Goal: Use online tool/utility: Utilize a website feature to perform a specific function

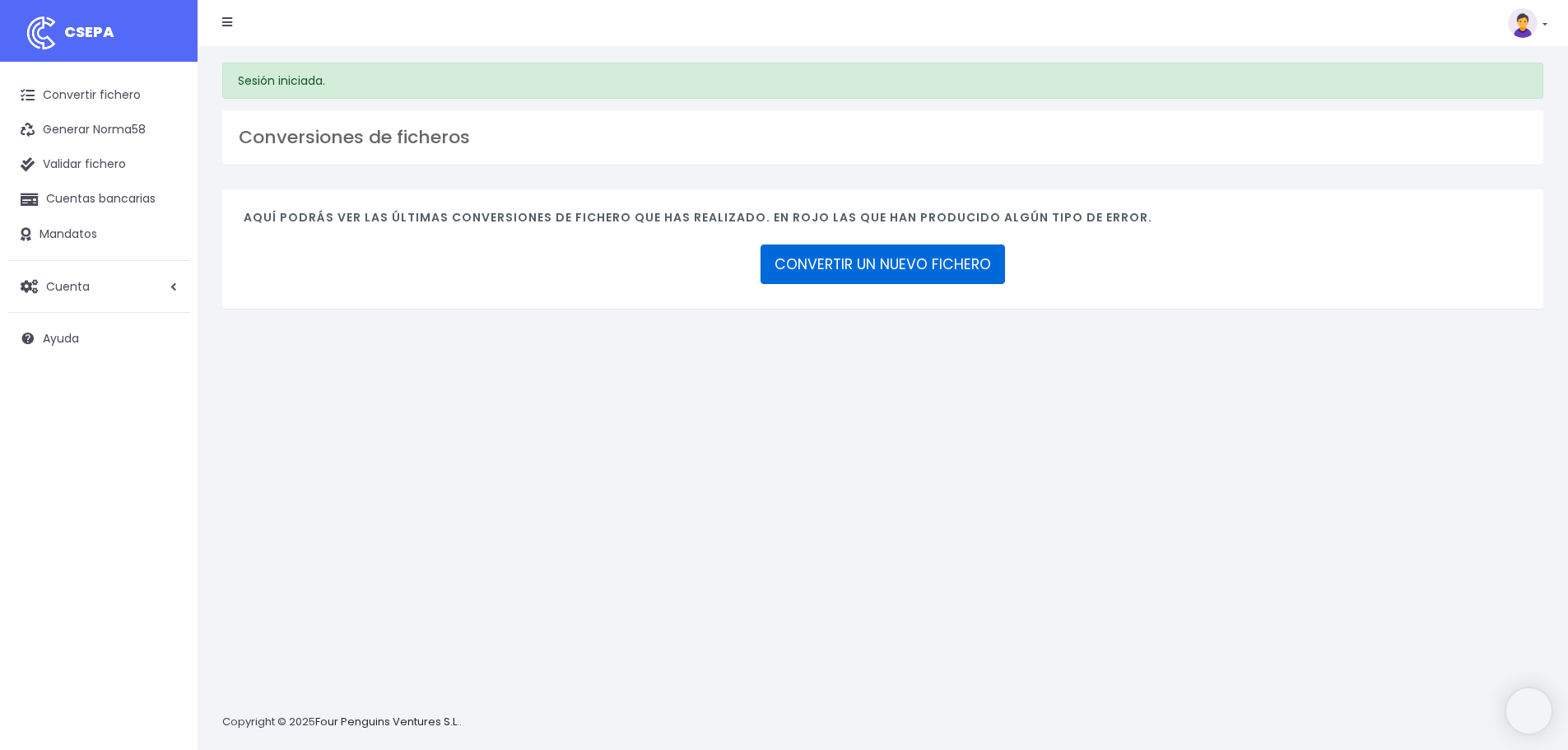
click at [900, 256] on link "CONVERTIR UN NUEVO FICHERO" at bounding box center [883, 264] width 245 height 39
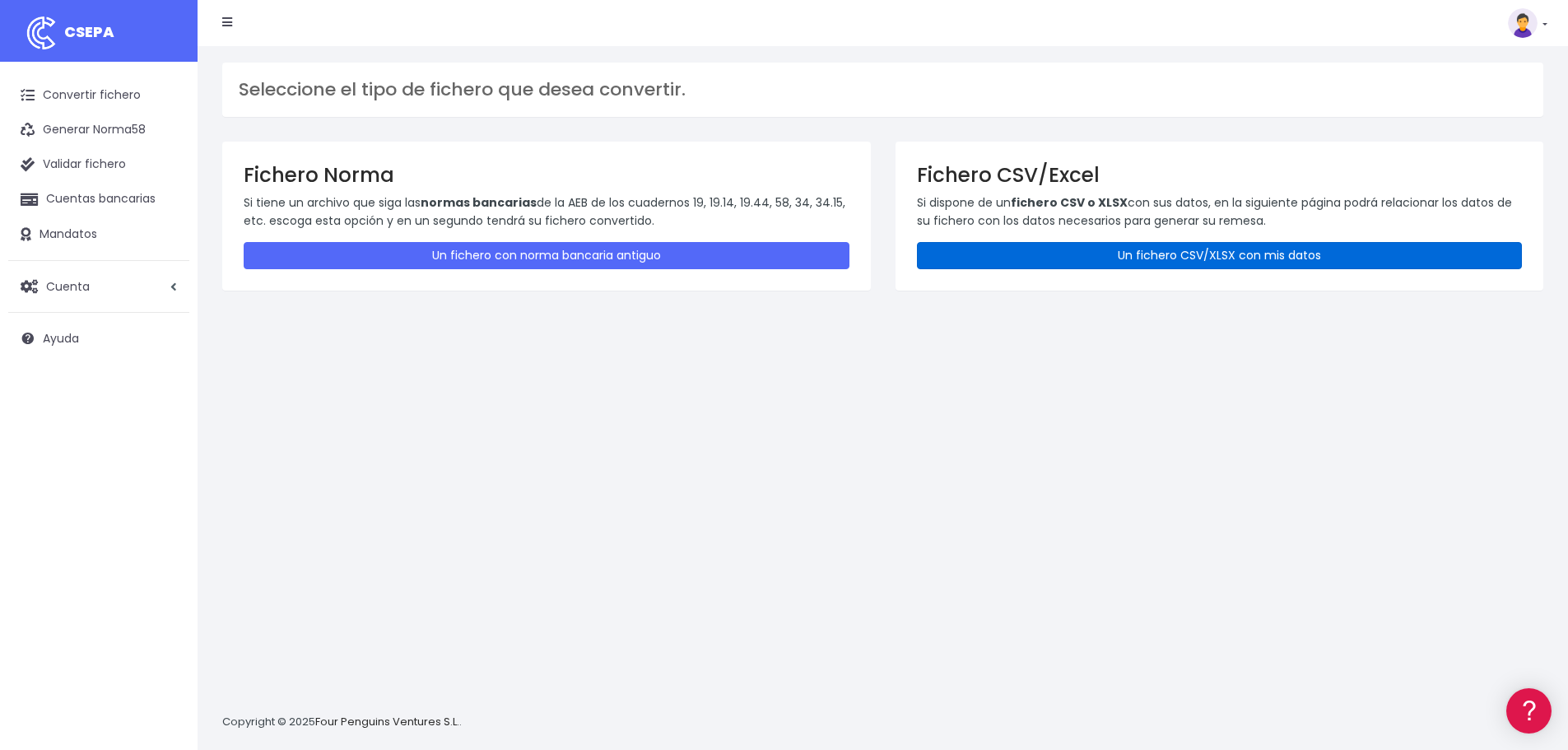
click at [1144, 267] on link "Un fichero CSV/XLSX con mis datos" at bounding box center [1220, 256] width 606 height 27
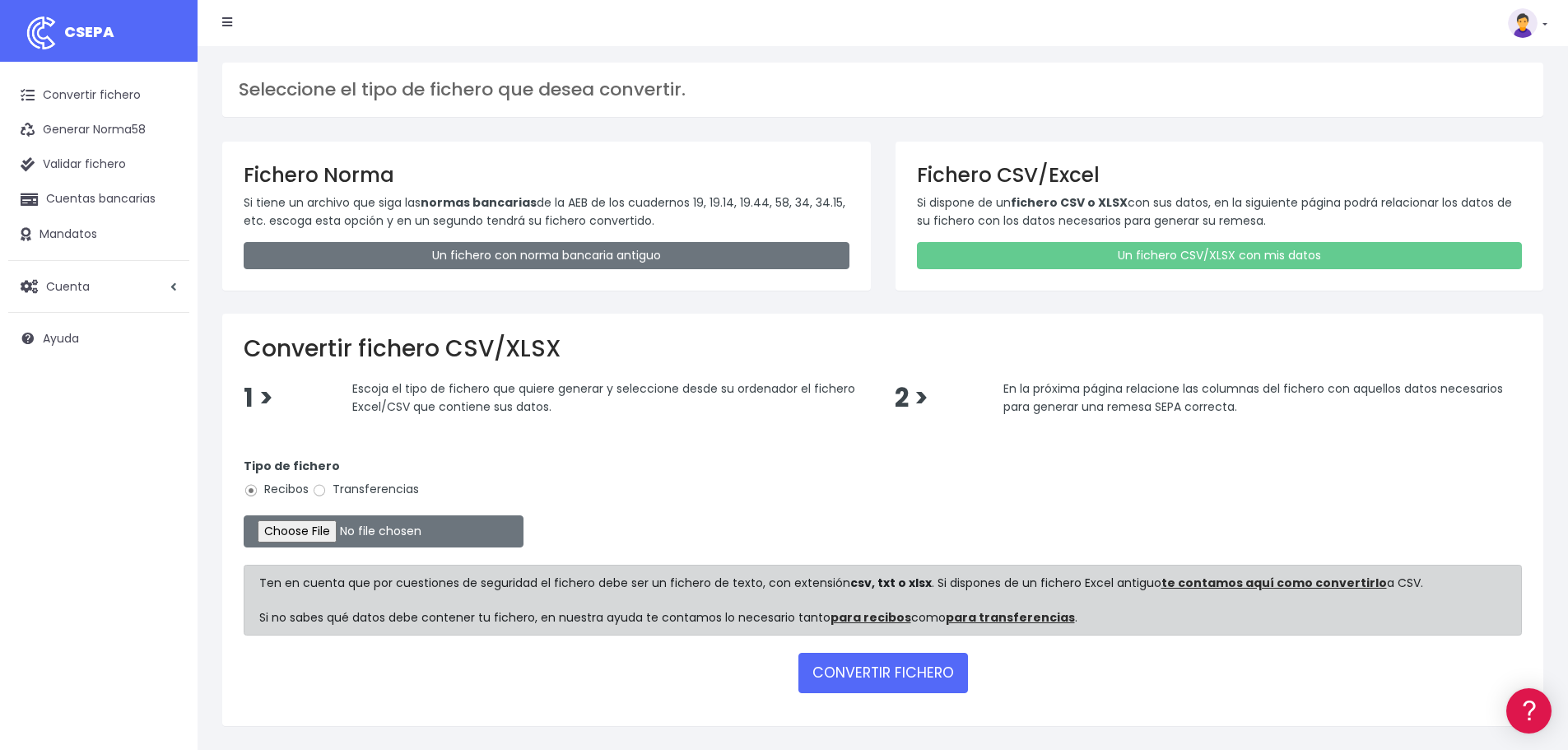
click at [360, 487] on label "Transferencias" at bounding box center [365, 490] width 107 height 18
click at [327, 487] on input "Transferencias" at bounding box center [319, 491] width 15 height 15
radio input "true"
click at [355, 530] on input "file" at bounding box center [384, 532] width 280 height 32
type input "C:\fakepath\CONCILIAR REMESA DOCTORES 30092025.xlsx"
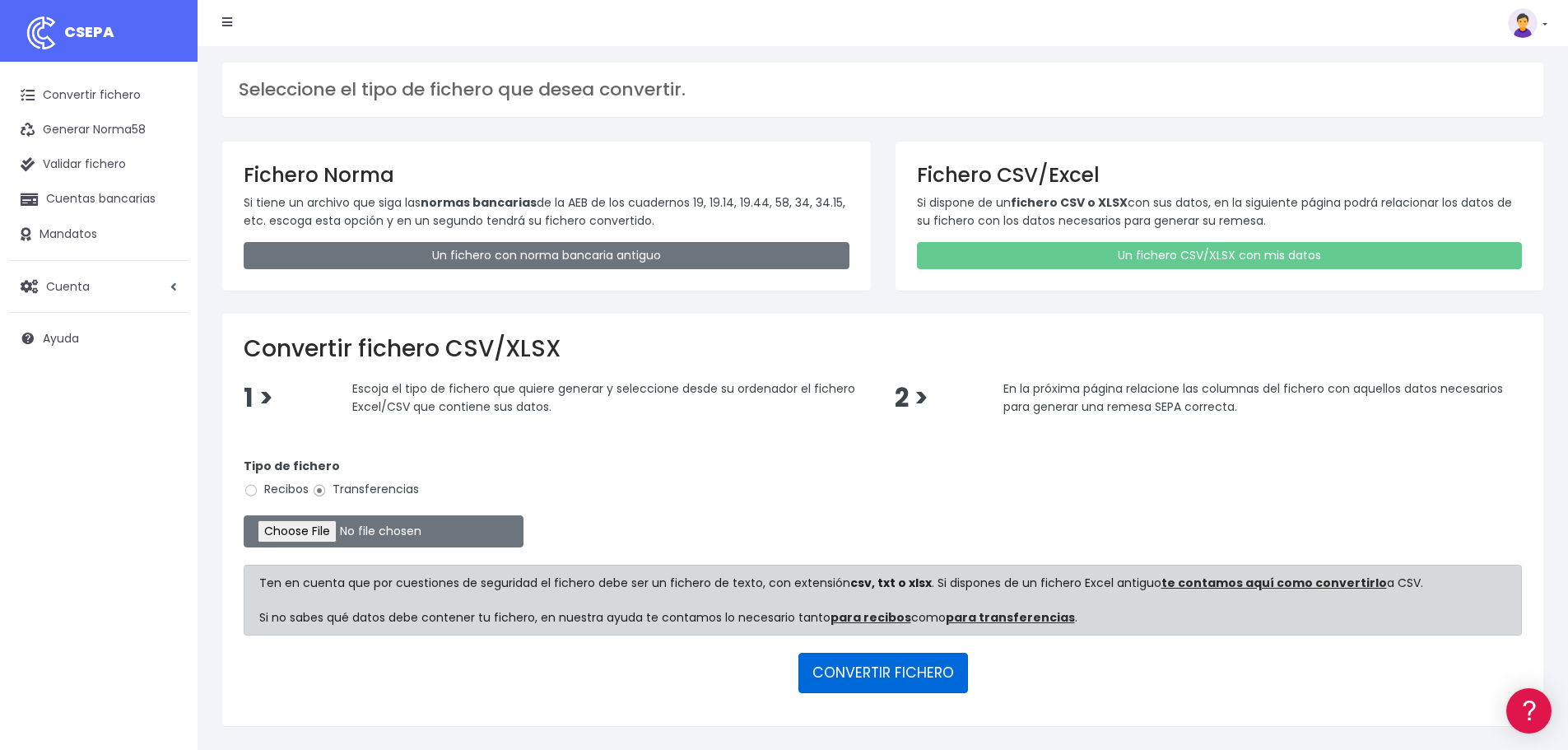
click at [878, 681] on button "CONVERTIR FICHERO" at bounding box center [883, 673] width 169 height 39
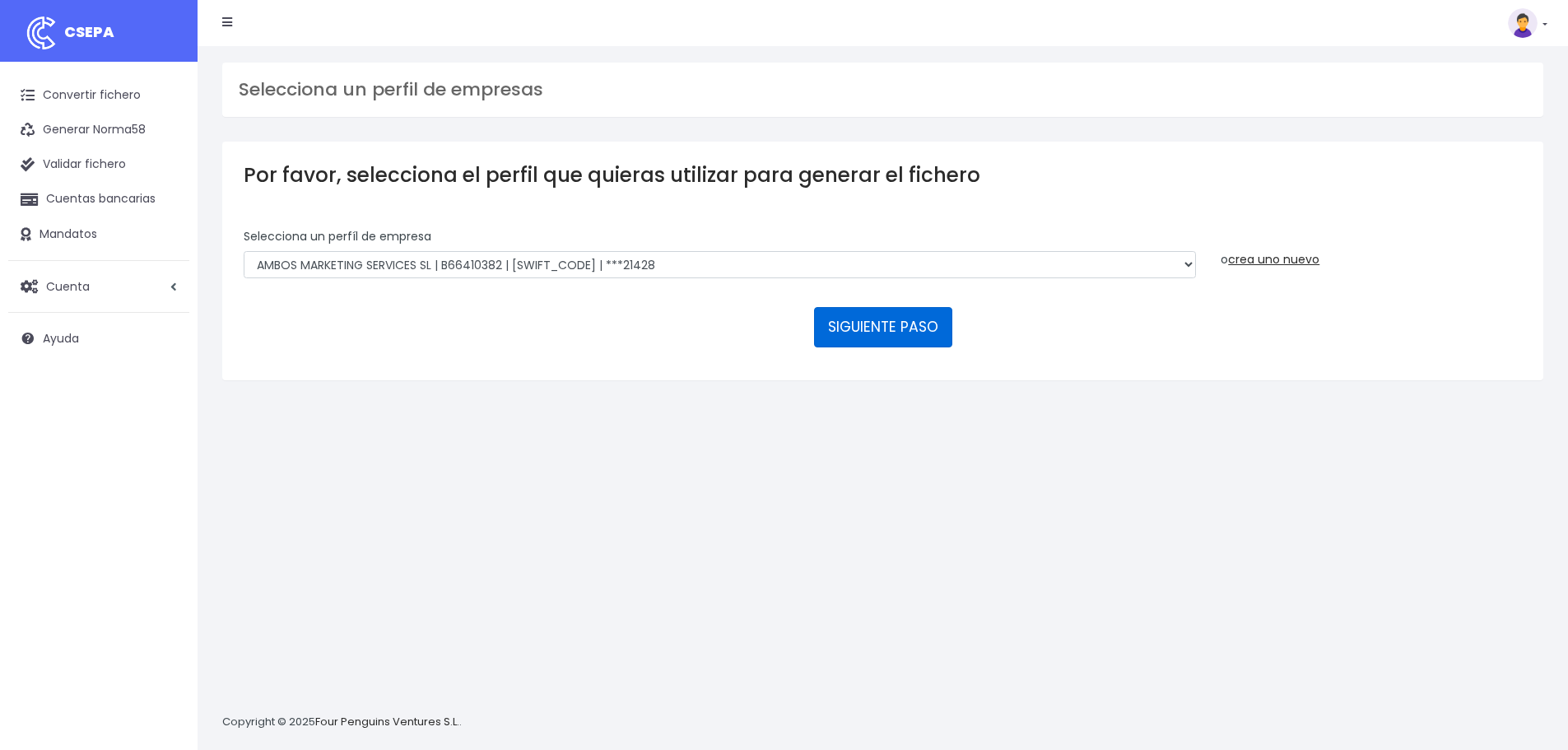
click at [828, 334] on button "SIGUIENTE PASO" at bounding box center [883, 327] width 138 height 39
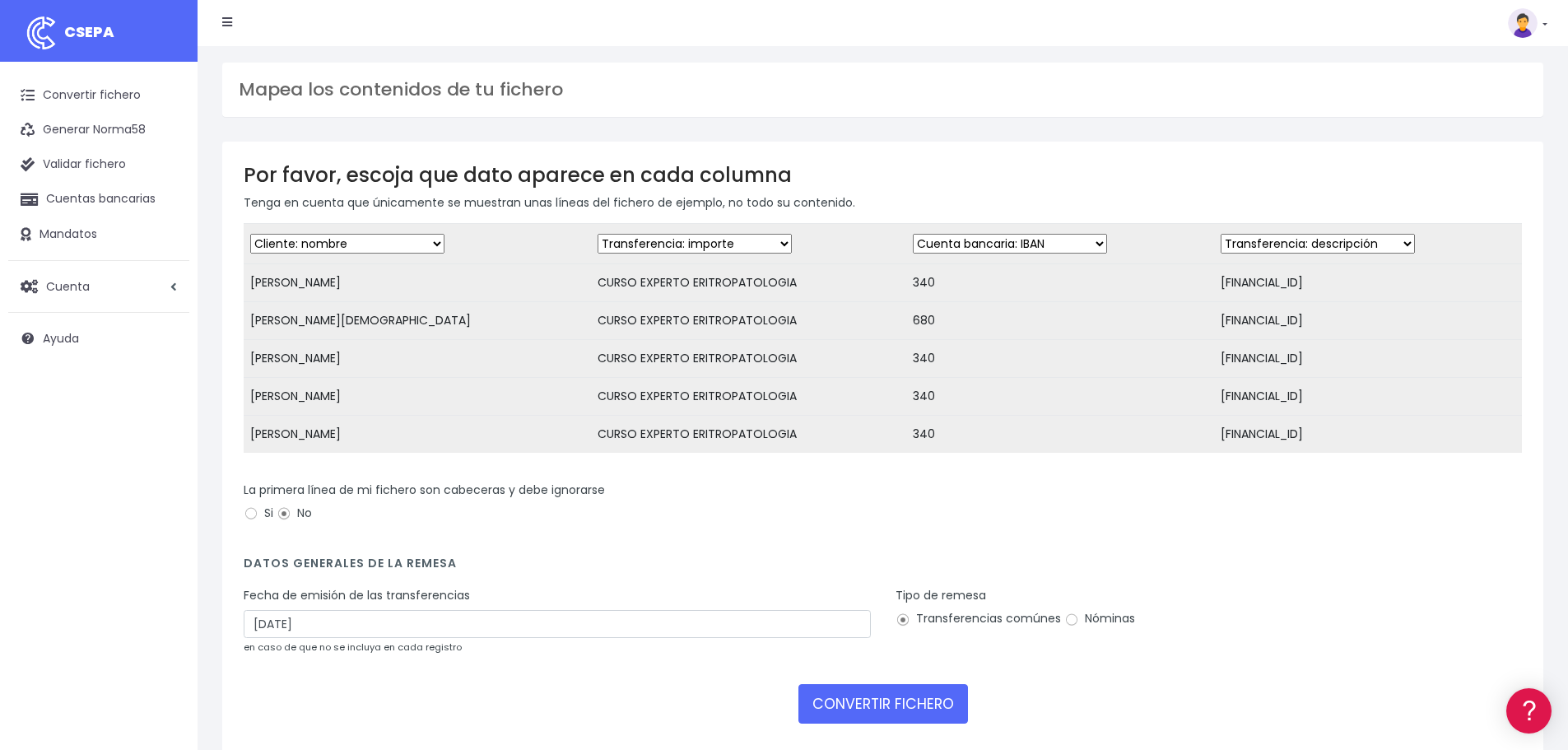
click at [695, 237] on select "Desechar campo Cliente: nombre Cliente: DNI Cliente: Email Cliente: referencia …" at bounding box center [695, 244] width 195 height 20
select select "description"
click at [598, 234] on select "Desechar campo Cliente: nombre Cliente: DNI Cliente: Email Cliente: referencia …" at bounding box center [695, 244] width 195 height 20
click at [1004, 237] on select "Desechar campo Cliente: nombre Cliente: DNI Cliente: Email Cliente: referencia …" at bounding box center [1010, 244] width 195 height 20
select select "amount"
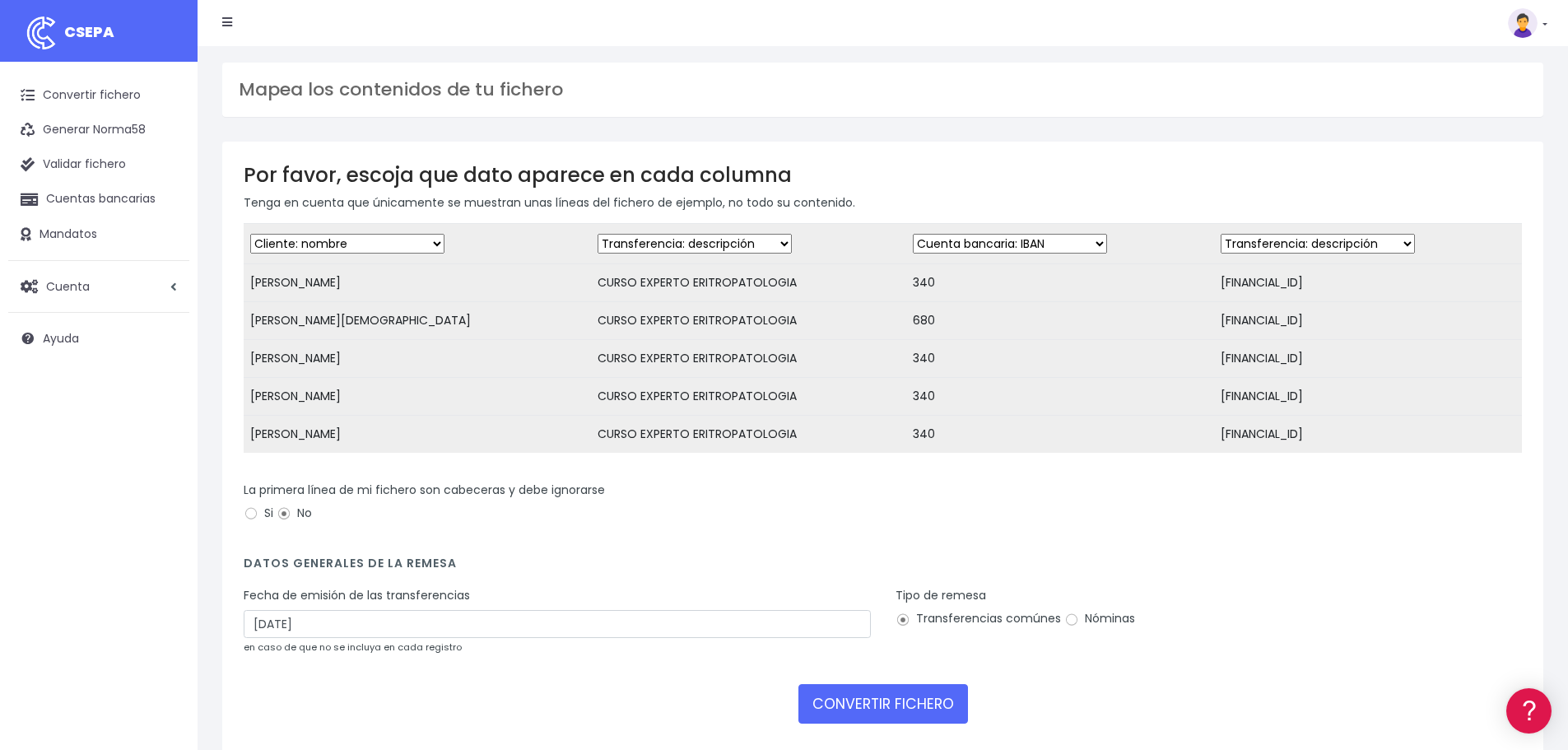
click at [913, 234] on select "Desechar campo Cliente: nombre Cliente: DNI Cliente: Email Cliente: referencia …" at bounding box center [1010, 244] width 195 height 20
click at [1317, 236] on select "Desechar campo Cliente: nombre Cliente: DNI Cliente: Email Cliente: referencia …" at bounding box center [1317, 244] width 195 height 20
select select "iban"
click at [1221, 234] on select "Desechar campo Cliente: nombre Cliente: DNI Cliente: Email Cliente: referencia …" at bounding box center [1317, 244] width 195 height 20
click at [1210, 528] on div "La primera línea de mi fichero son cabeceras y debe ignorarse Si No" at bounding box center [883, 504] width 1278 height 46
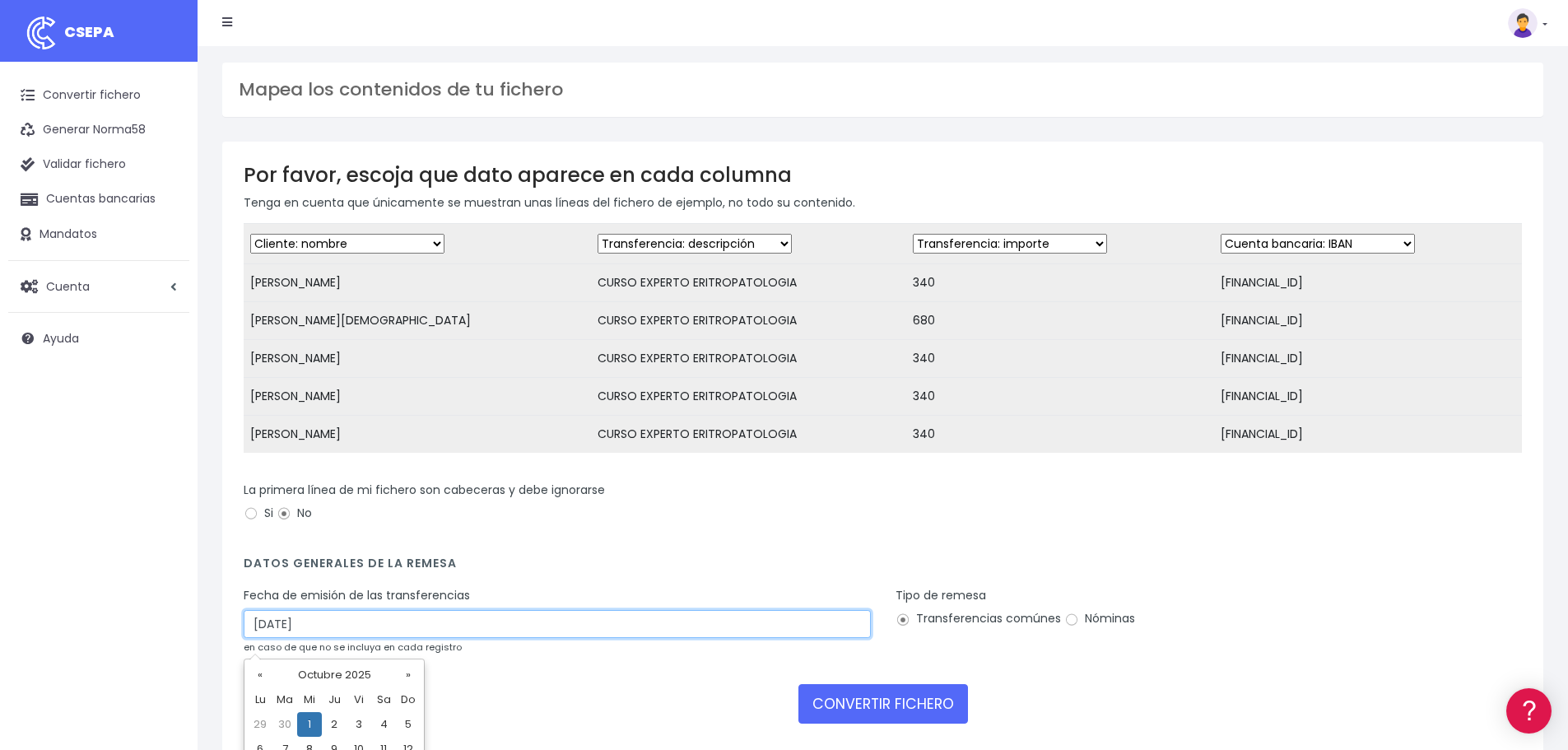
click at [309, 637] on input "01/10/2025" at bounding box center [557, 624] width 627 height 28
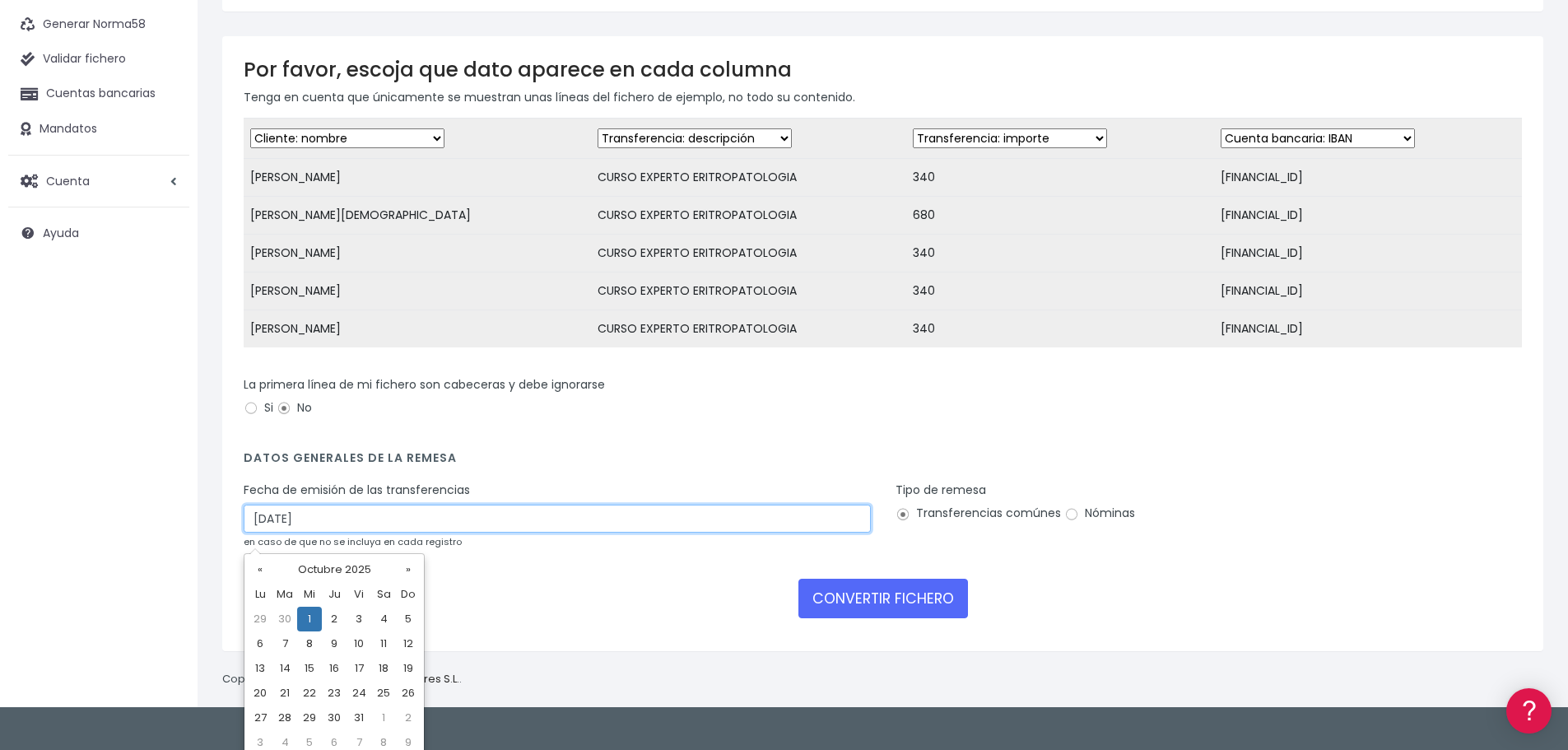
scroll to position [115, 0]
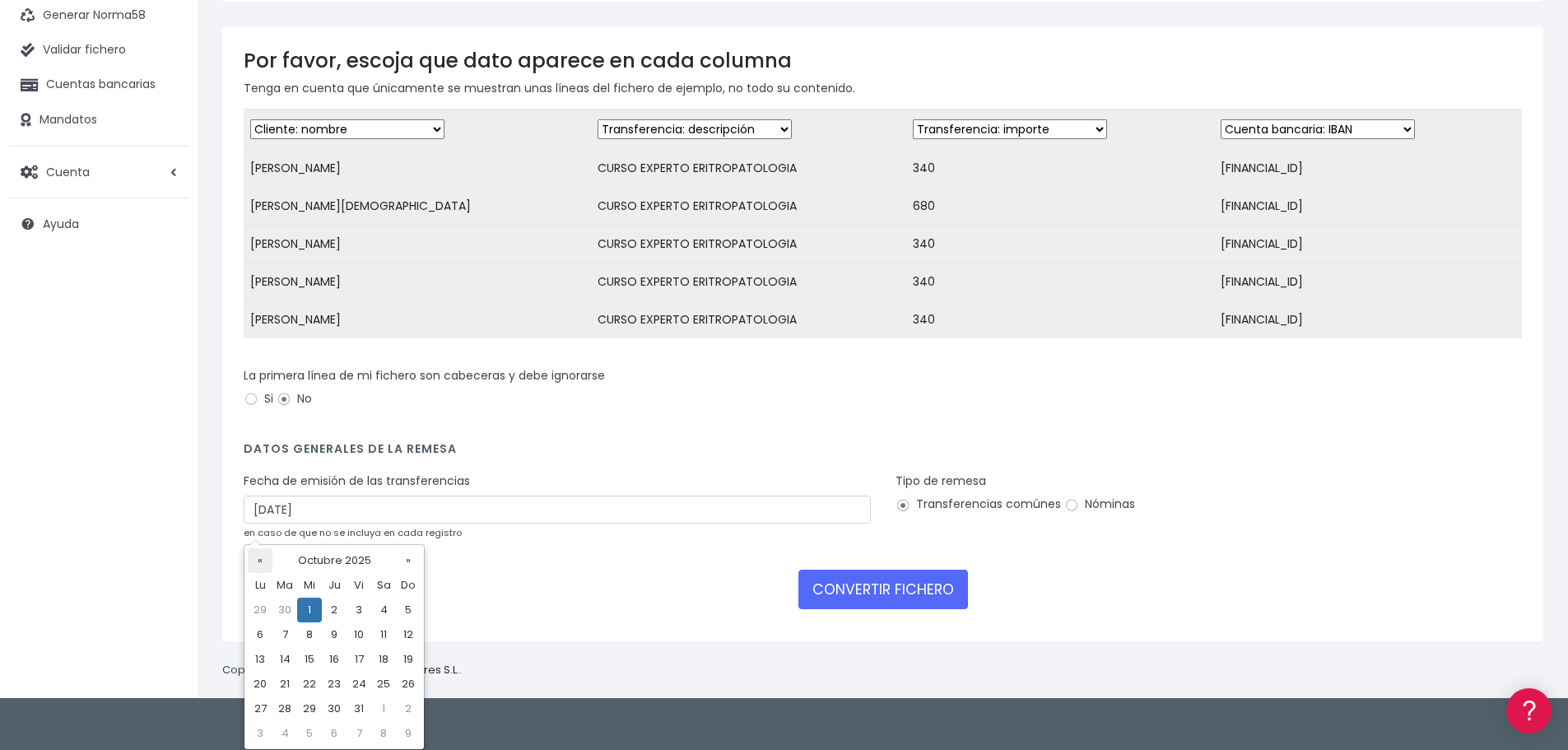
click at [267, 560] on th "«" at bounding box center [259, 560] width 24 height 24
click at [289, 735] on td "30" at bounding box center [284, 733] width 24 height 24
type input "30/09/2025"
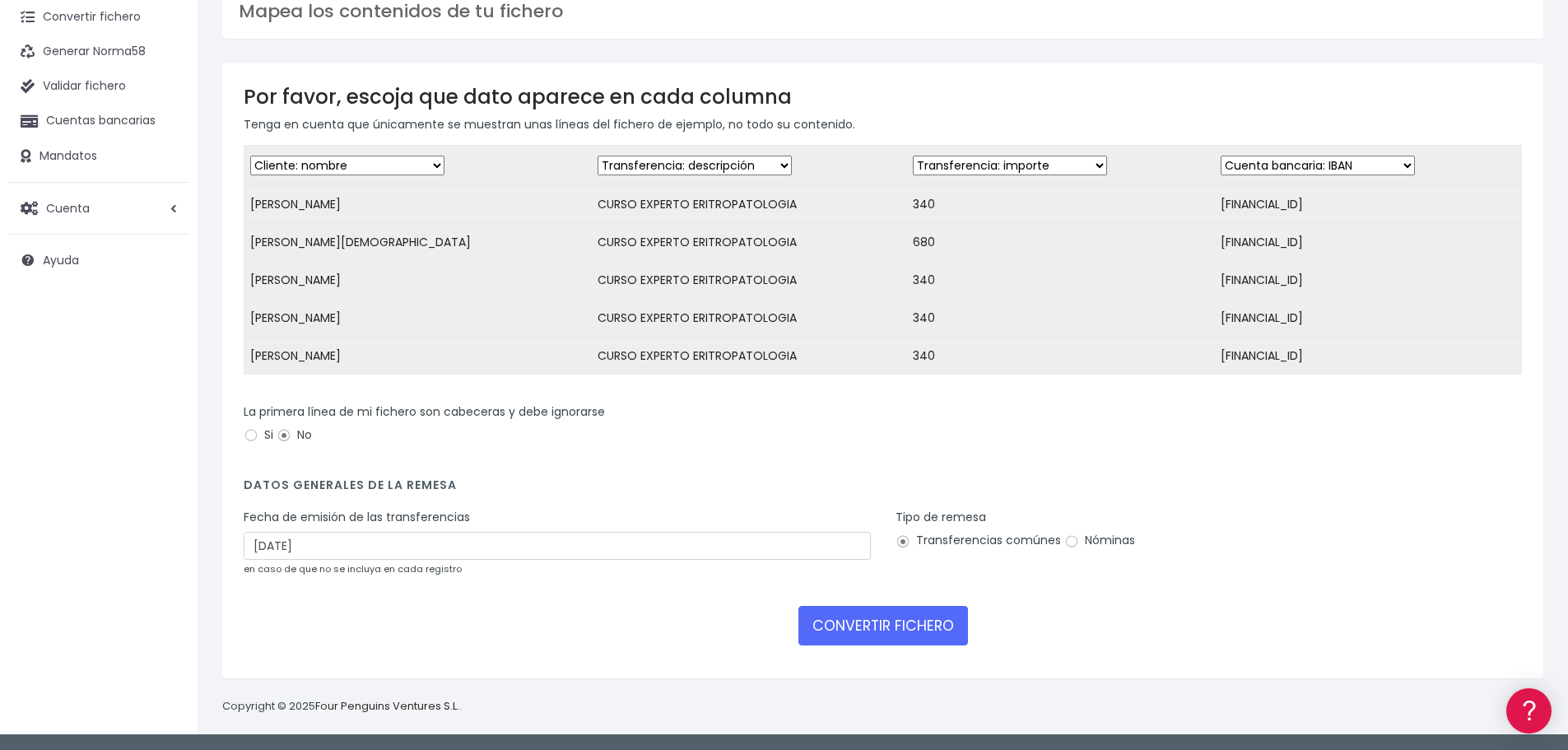
scroll to position [91, 0]
click at [640, 633] on div "CONVERTIR FICHERO" at bounding box center [883, 626] width 1278 height 39
click at [892, 626] on button "CONVERTIR FICHERO" at bounding box center [883, 626] width 169 height 39
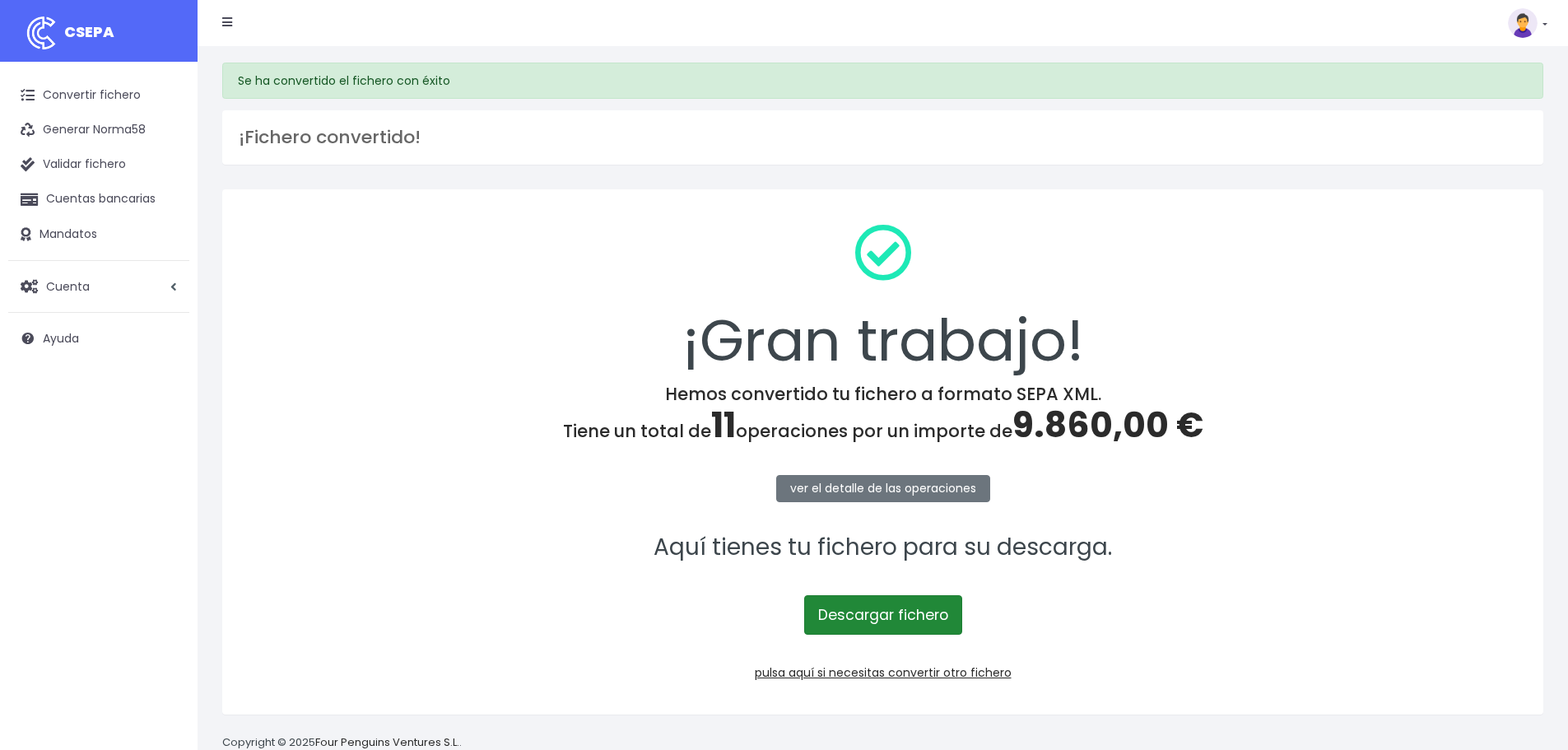
click at [898, 619] on link "Descargar fichero" at bounding box center [883, 615] width 158 height 39
click at [843, 609] on link "Descargar fichero" at bounding box center [883, 615] width 158 height 39
